Goal: Check status: Check status

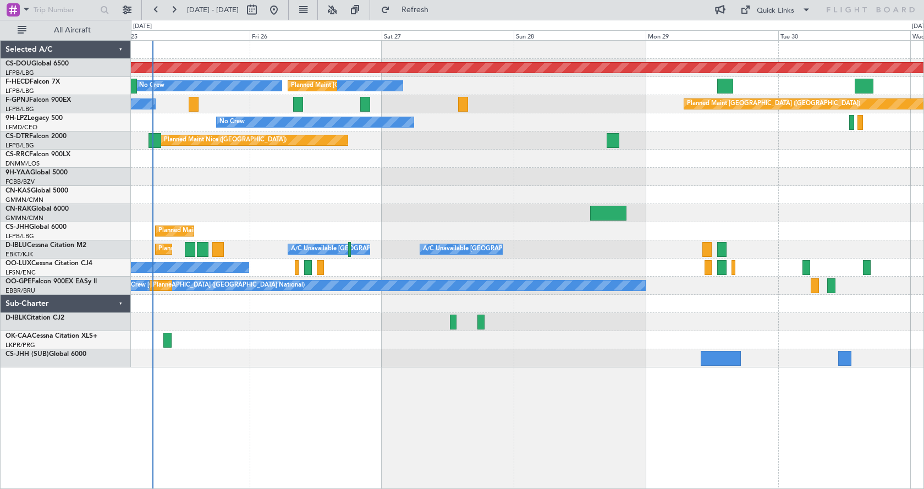
click at [406, 389] on div "Planned Maint London ([GEOGRAPHIC_DATA]) No Crew Planned Maint [GEOGRAPHIC_DATA…" at bounding box center [527, 264] width 793 height 449
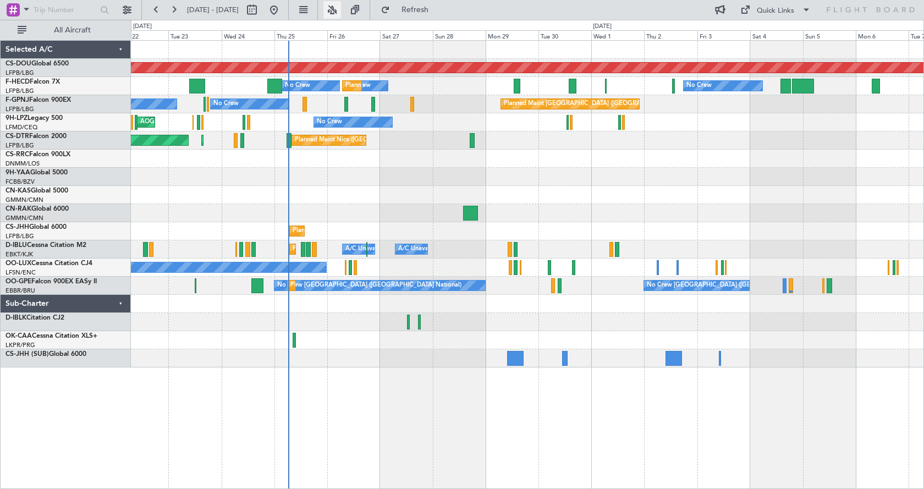
click at [341, 9] on button at bounding box center [332, 10] width 18 height 18
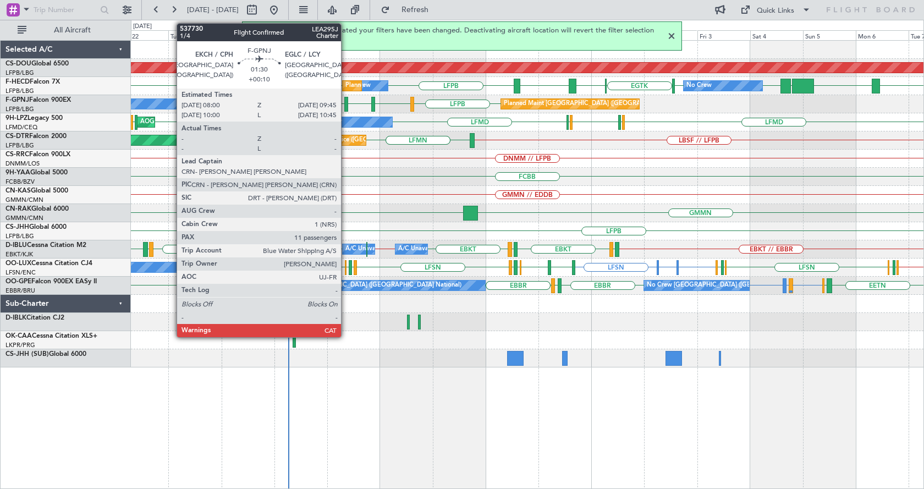
click at [346, 106] on div at bounding box center [346, 104] width 4 height 15
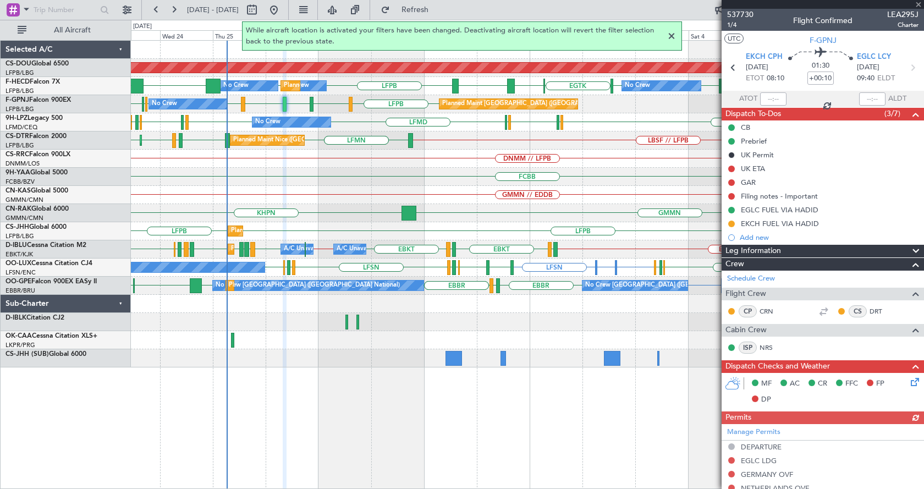
click at [487, 430] on div "Planned Maint London ([GEOGRAPHIC_DATA]) RPLL [GEOGRAPHIC_DATA] [GEOGRAPHIC_DAT…" at bounding box center [527, 264] width 793 height 449
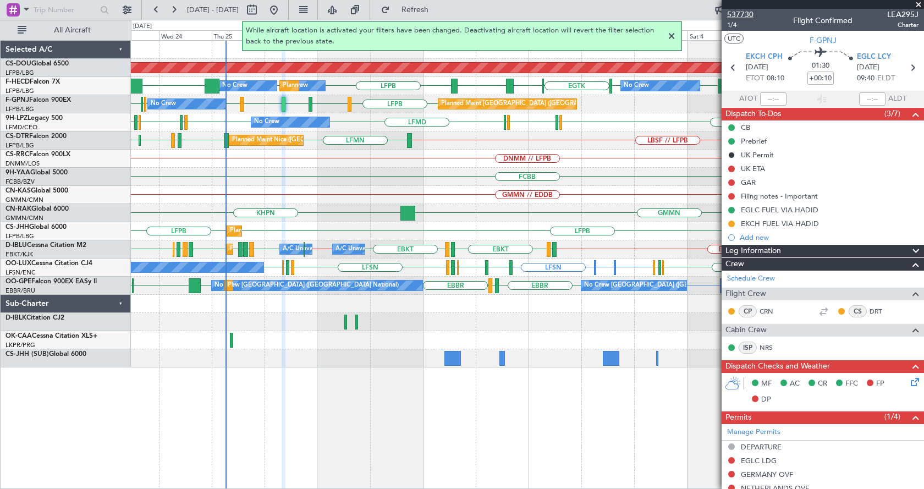
click at [742, 14] on span "537730" at bounding box center [740, 15] width 26 height 12
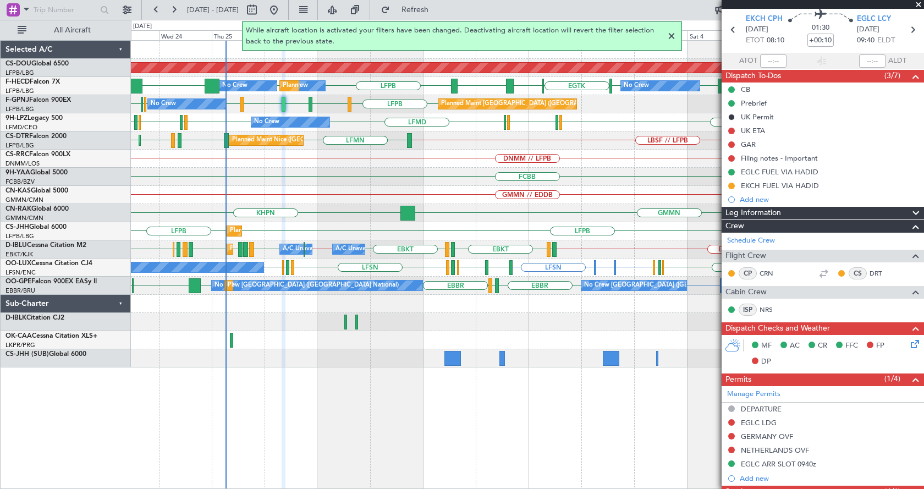
scroll to position [165, 0]
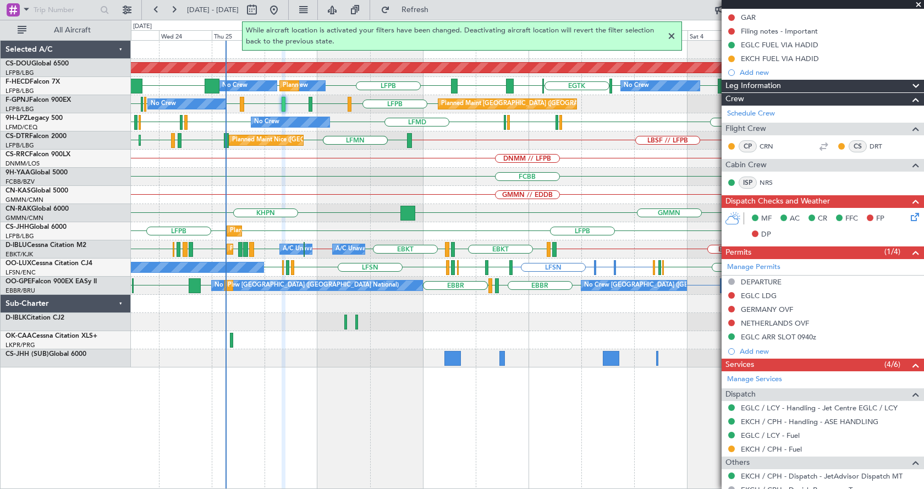
click at [666, 35] on div at bounding box center [671, 36] width 13 height 13
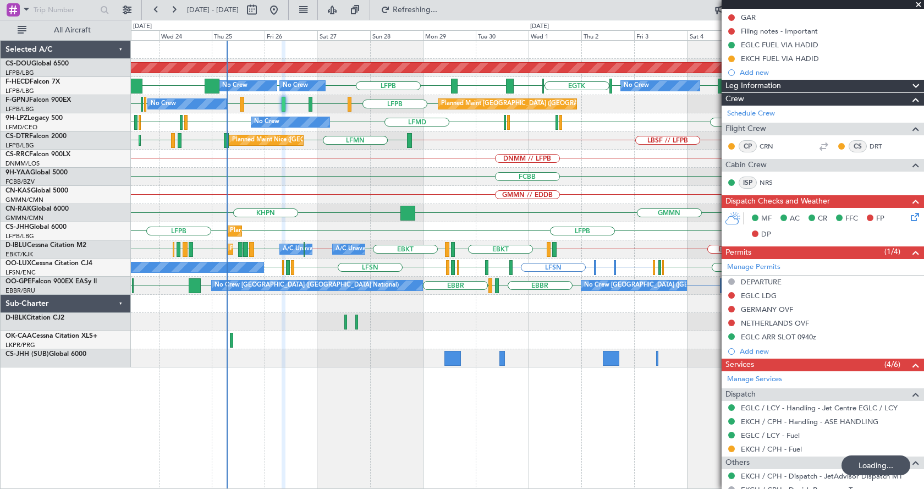
click at [0, 254] on div "Planned Maint London ([GEOGRAPHIC_DATA]) RPLL WSSL HEGN LFPB LFPB [GEOGRAPHIC_D…" at bounding box center [462, 254] width 924 height 469
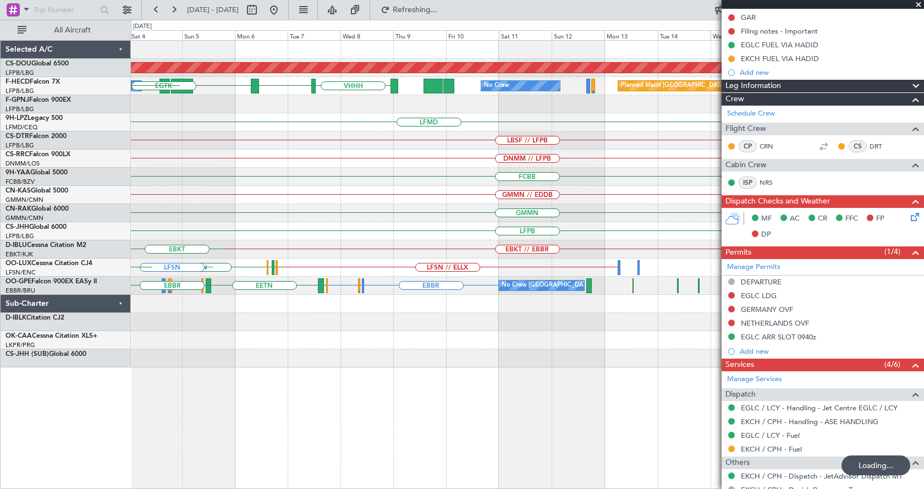
click at [189, 278] on div "Planned Maint London ([GEOGRAPHIC_DATA]) RPLL WSSL HEGN LFPB VHHH No Crew No Cr…" at bounding box center [527, 204] width 792 height 327
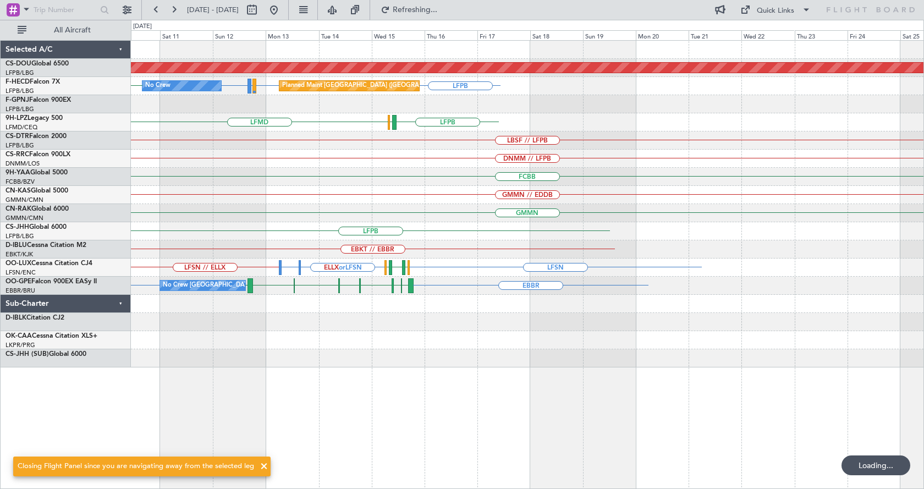
scroll to position [0, 0]
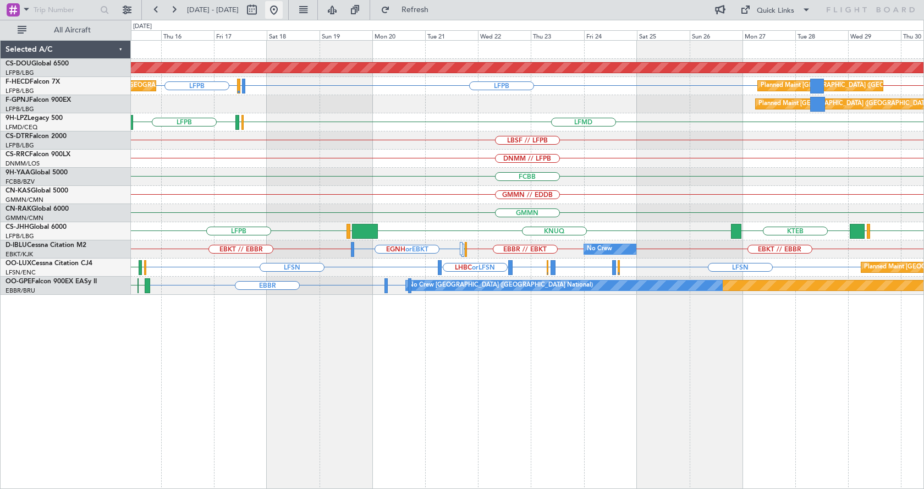
click at [283, 7] on button at bounding box center [274, 10] width 18 height 18
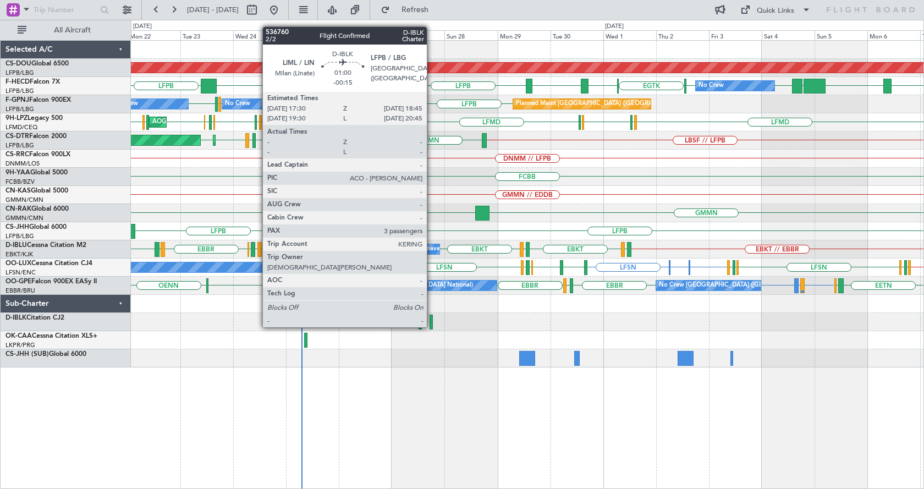
click at [432, 316] on div at bounding box center [430, 321] width 3 height 15
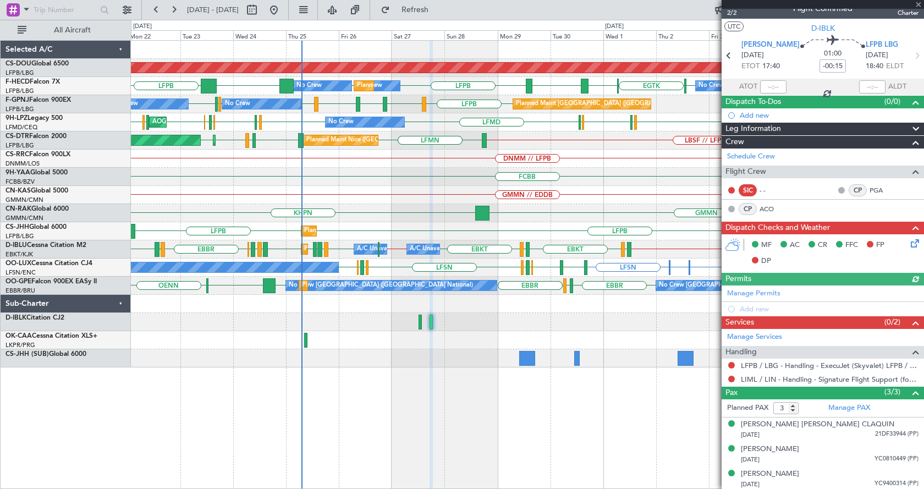
scroll to position [14, 0]
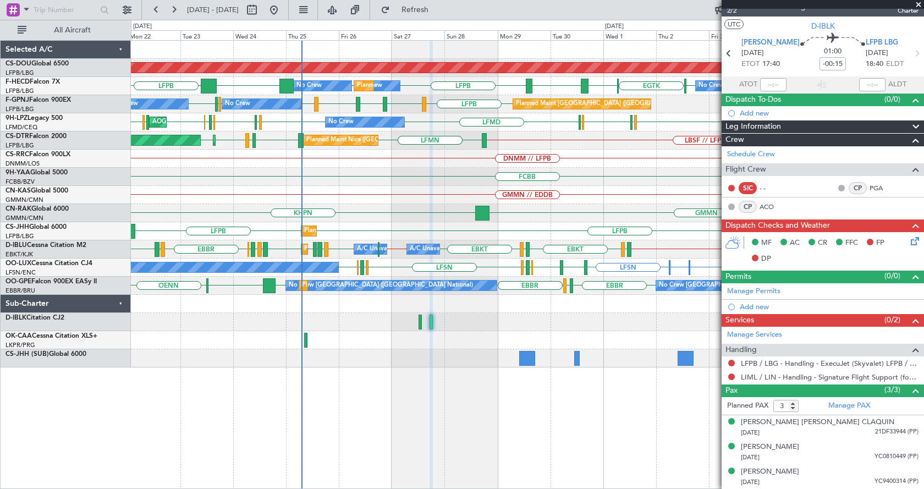
click at [916, 2] on span at bounding box center [918, 5] width 11 height 10
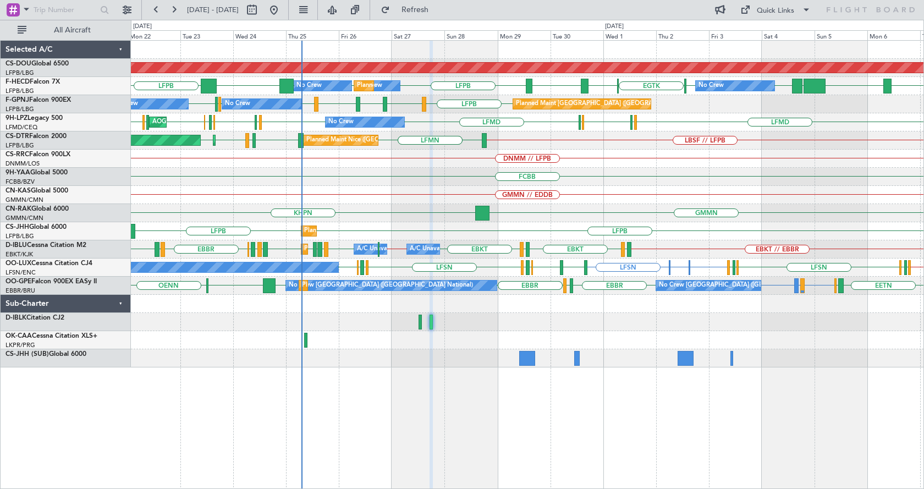
type input "0"
